Goal: Register for event/course

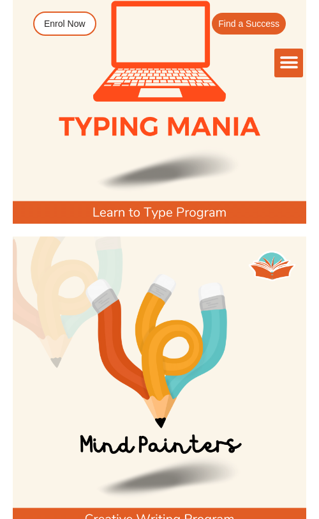
scroll to position [884, 0]
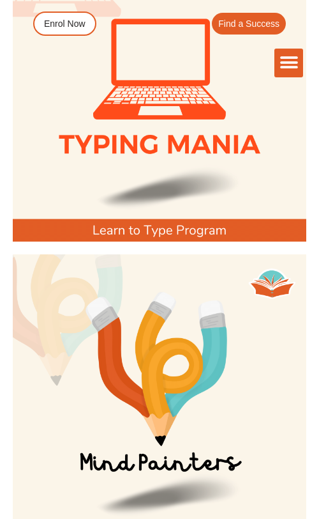
click at [126, 245] on div at bounding box center [159, 94] width 307 height 307
click at [287, 59] on icon "Menu Toggle" at bounding box center [289, 62] width 19 height 19
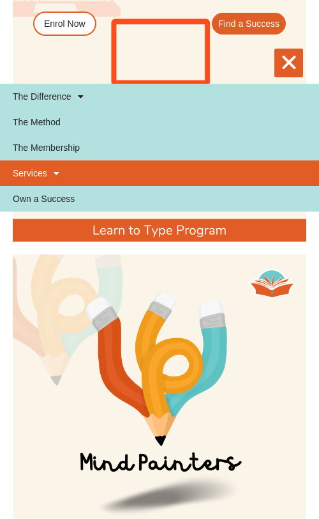
click at [56, 167] on span at bounding box center [53, 173] width 12 height 22
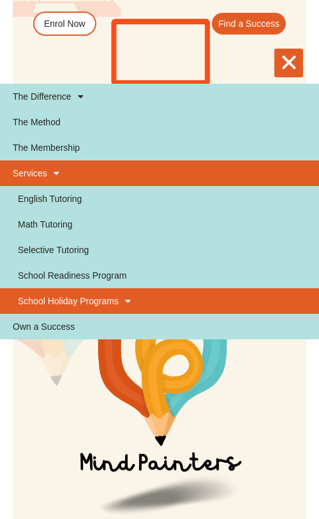
click at [126, 300] on span at bounding box center [125, 301] width 12 height 22
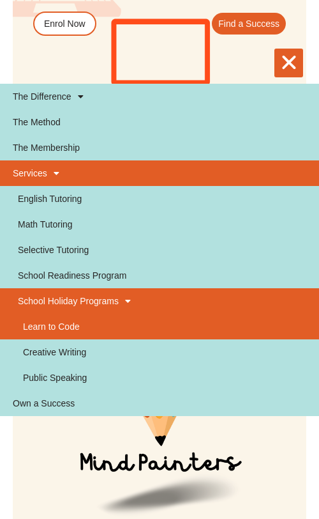
click at [76, 330] on link "Learn to Code" at bounding box center [159, 327] width 319 height 26
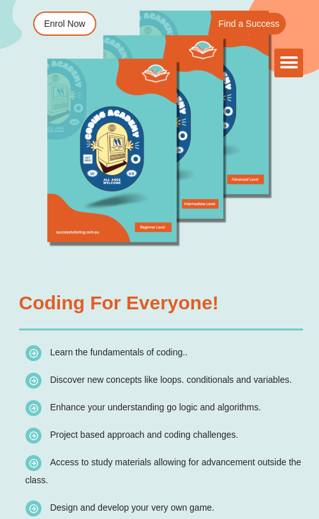
scroll to position [2321, 0]
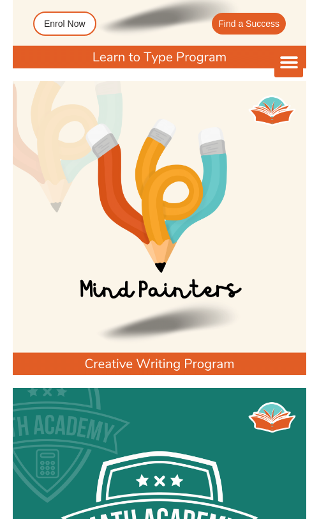
scroll to position [1077, 0]
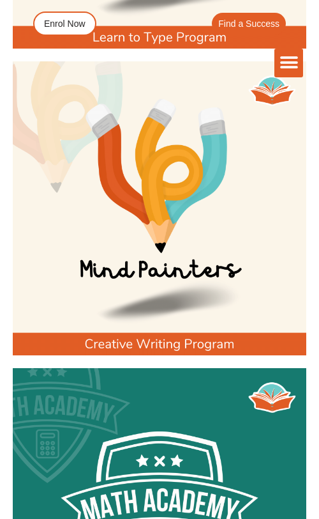
click at [115, 361] on div at bounding box center [159, 208] width 307 height 307
click at [115, 265] on img at bounding box center [160, 208] width 294 height 294
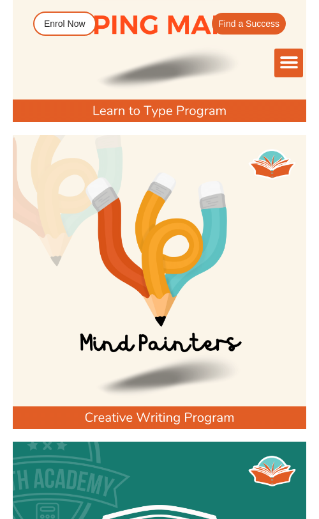
scroll to position [1053, 0]
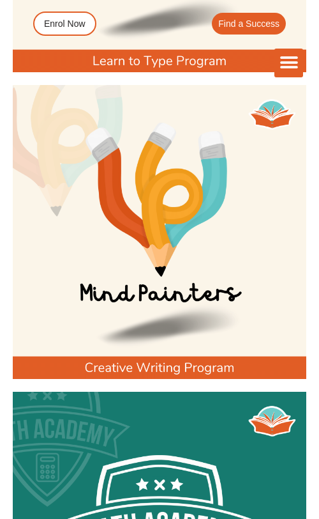
click at [222, 358] on img at bounding box center [160, 232] width 294 height 294
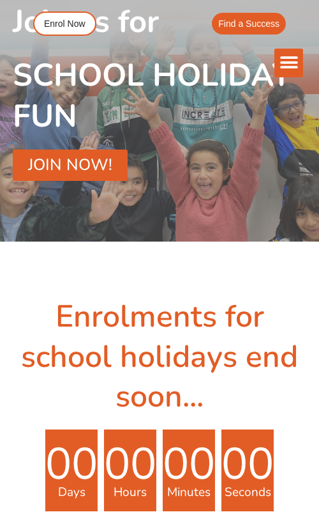
scroll to position [0, 0]
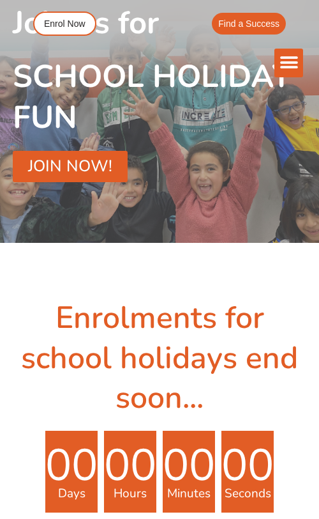
click at [70, 168] on span "JOIN NOW!" at bounding box center [70, 166] width 84 height 16
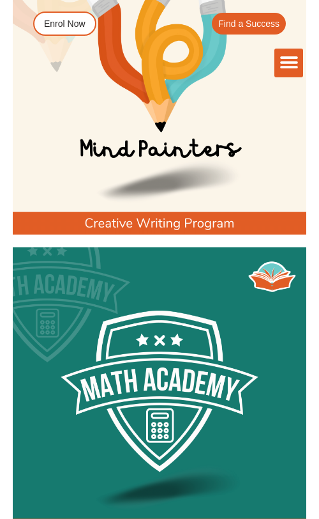
scroll to position [992, 0]
